Goal: Check status

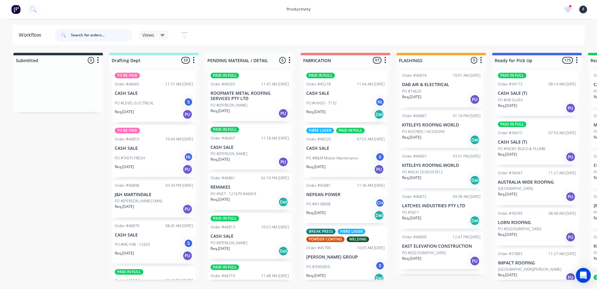
click at [74, 32] on input "text" at bounding box center [102, 35] width 62 height 12
type input "46897"
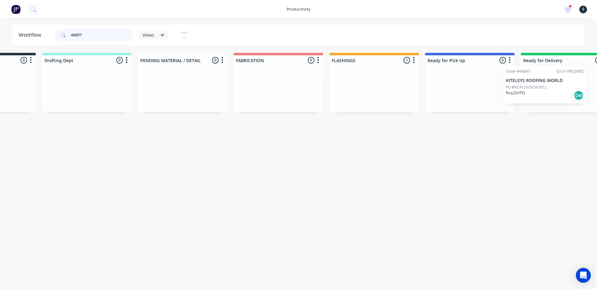
scroll to position [0, 107]
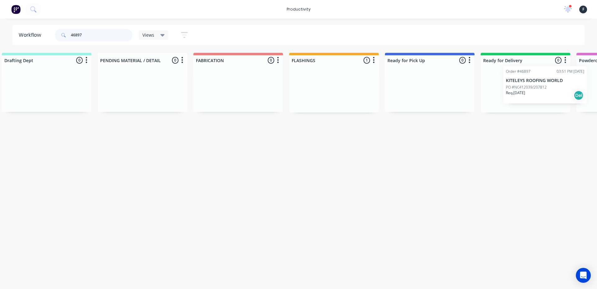
drag, startPoint x: 462, startPoint y: 96, endPoint x: 567, endPoint y: 91, distance: 105.5
click at [567, 91] on div "Submitted 0 Sort By Created date Required date Order number Customer name Most …" at bounding box center [406, 83] width 1037 height 60
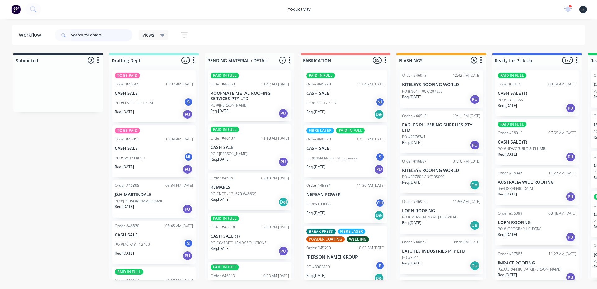
click at [94, 33] on input "text" at bounding box center [102, 35] width 62 height 12
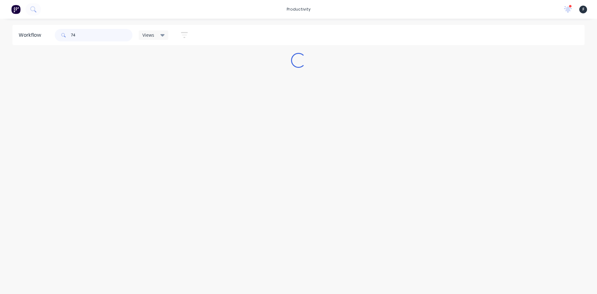
type input "7"
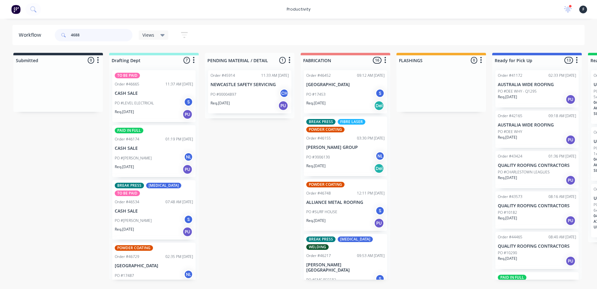
type input "46887"
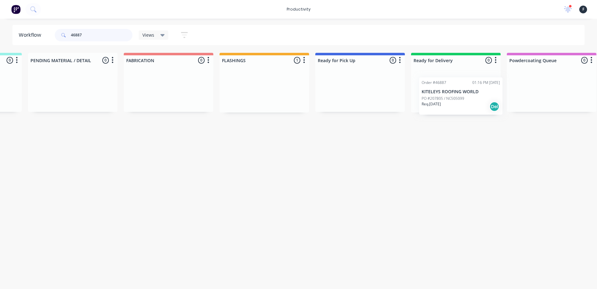
drag, startPoint x: 433, startPoint y: 89, endPoint x: 455, endPoint y: 96, distance: 22.6
click at [455, 96] on div "Submitted 0 Sort By Created date Required date Order number Customer name Most …" at bounding box center [336, 83] width 1037 height 60
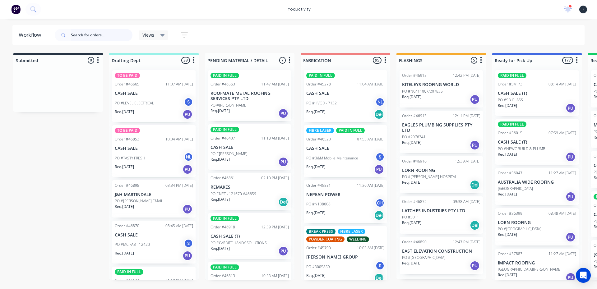
click at [110, 38] on input "text" at bounding box center [102, 35] width 62 height 12
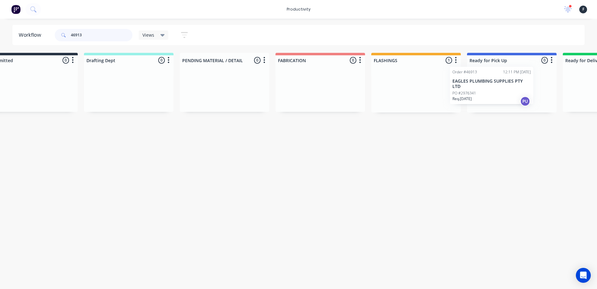
drag, startPoint x: 417, startPoint y: 90, endPoint x: 470, endPoint y: 86, distance: 53.6
click at [470, 86] on div "Submitted 0 Sort By Created date Required date Order number Customer name Most …" at bounding box center [488, 83] width 1037 height 60
type input "46913"
click at [470, 86] on div "Order #46913 12:11 PM 12/08/25 EAGLES PLUMBING SUPPLIES PTY LTD PO #2976341 Req…" at bounding box center [510, 91] width 83 height 42
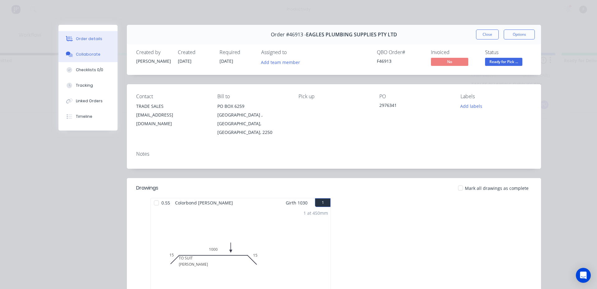
click at [87, 57] on div "Collaborate" at bounding box center [88, 55] width 25 height 6
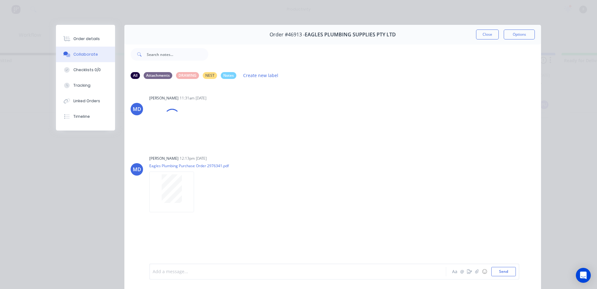
click at [210, 269] on div at bounding box center [289, 272] width 272 height 7
